Goal: Transaction & Acquisition: Subscribe to service/newsletter

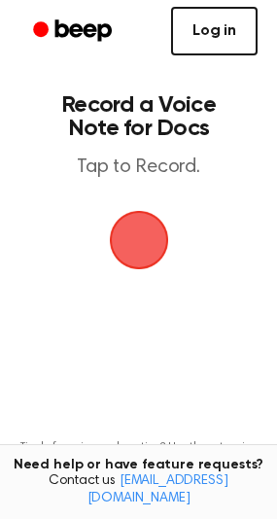
click at [218, 50] on link "Log in" at bounding box center [214, 31] width 86 height 49
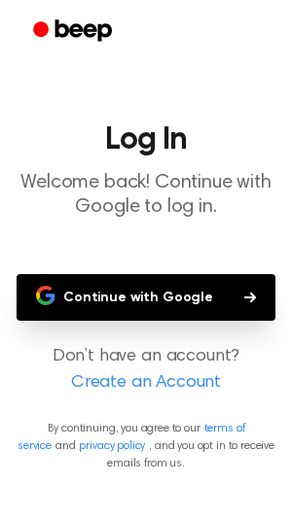
click at [152, 372] on link "Create an Account" at bounding box center [145, 383] width 253 height 26
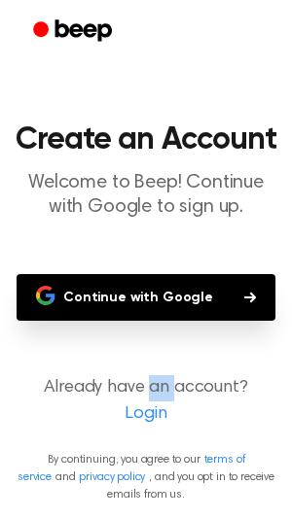
click at [152, 372] on main "Create an Account Welcome to Beep! Continue with Google to sign up. Continue wi…" at bounding box center [146, 259] width 292 height 519
click at [144, 303] on button "Continue with Google" at bounding box center [146, 297] width 258 height 47
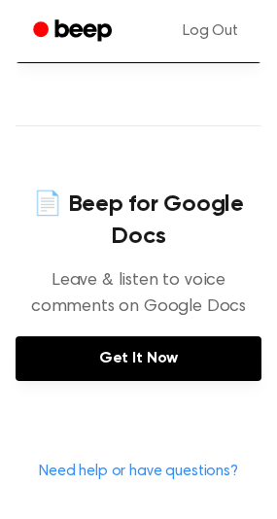
scroll to position [816, 0]
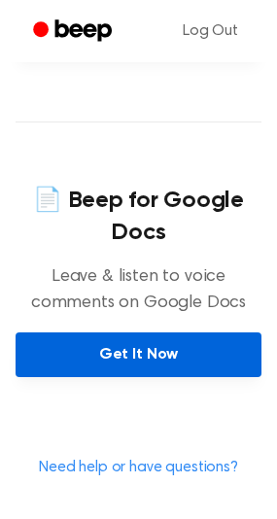
click at [113, 335] on link "Get It Now" at bounding box center [139, 354] width 246 height 45
